Goal: Task Accomplishment & Management: Use online tool/utility

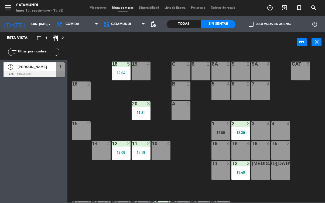
scroll to position [9, 0]
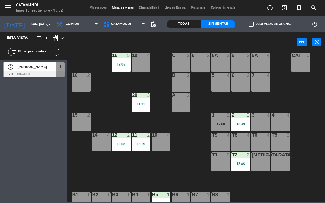
click at [46, 70] on div "[PERSON_NAME]" at bounding box center [36, 67] width 39 height 9
click at [178, 23] on div "Todas" at bounding box center [184, 24] width 34 height 8
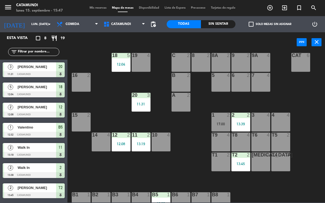
click at [52, 68] on span "[PERSON_NAME]" at bounding box center [37, 67] width 39 height 6
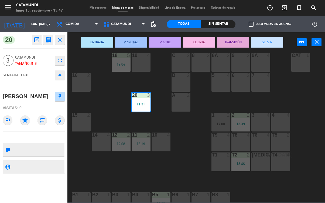
click at [266, 45] on button "SERVIR" at bounding box center [267, 42] width 32 height 11
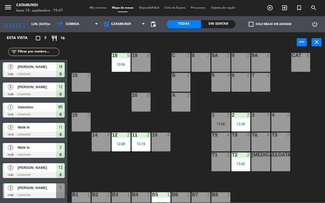
click at [51, 69] on span "[PERSON_NAME]" at bounding box center [37, 67] width 39 height 6
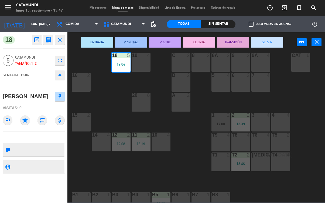
click at [265, 42] on button "SERVIR" at bounding box center [267, 42] width 32 height 11
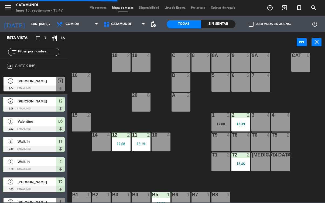
click at [49, 101] on span "[PERSON_NAME]" at bounding box center [37, 102] width 39 height 6
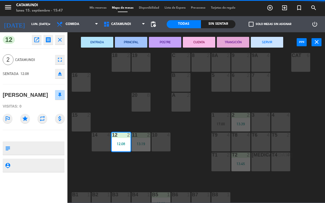
click at [269, 44] on button "SERVIR" at bounding box center [267, 42] width 32 height 11
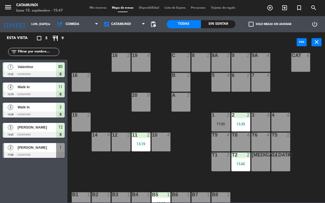
click at [45, 70] on span "Valentino" at bounding box center [37, 67] width 39 height 6
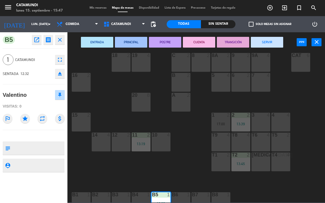
click at [265, 39] on button "SERVIR" at bounding box center [267, 42] width 32 height 11
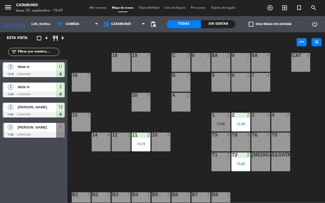
click at [47, 95] on div at bounding box center [34, 95] width 62 height 6
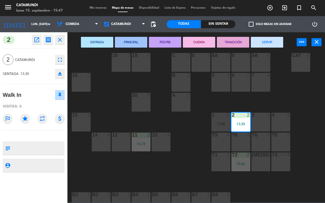
click at [262, 45] on button "SERVIR" at bounding box center [267, 42] width 32 height 11
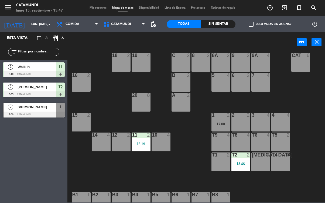
click at [49, 76] on div at bounding box center [34, 74] width 62 height 6
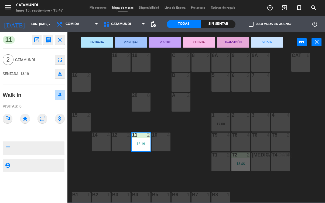
click at [265, 47] on button "SERVIR" at bounding box center [267, 42] width 32 height 11
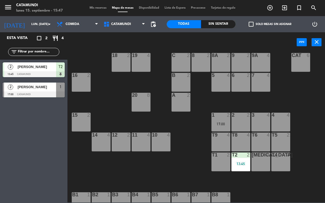
click at [44, 72] on div at bounding box center [34, 74] width 62 height 6
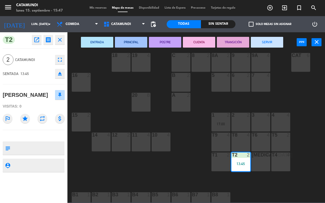
click at [252, 47] on button "SERVIR" at bounding box center [267, 42] width 32 height 11
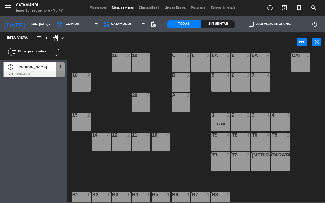
click at [49, 68] on span "[PERSON_NAME]" at bounding box center [37, 67] width 39 height 6
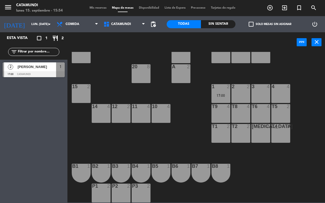
scroll to position [37, 0]
